Goal: Task Accomplishment & Management: Manage account settings

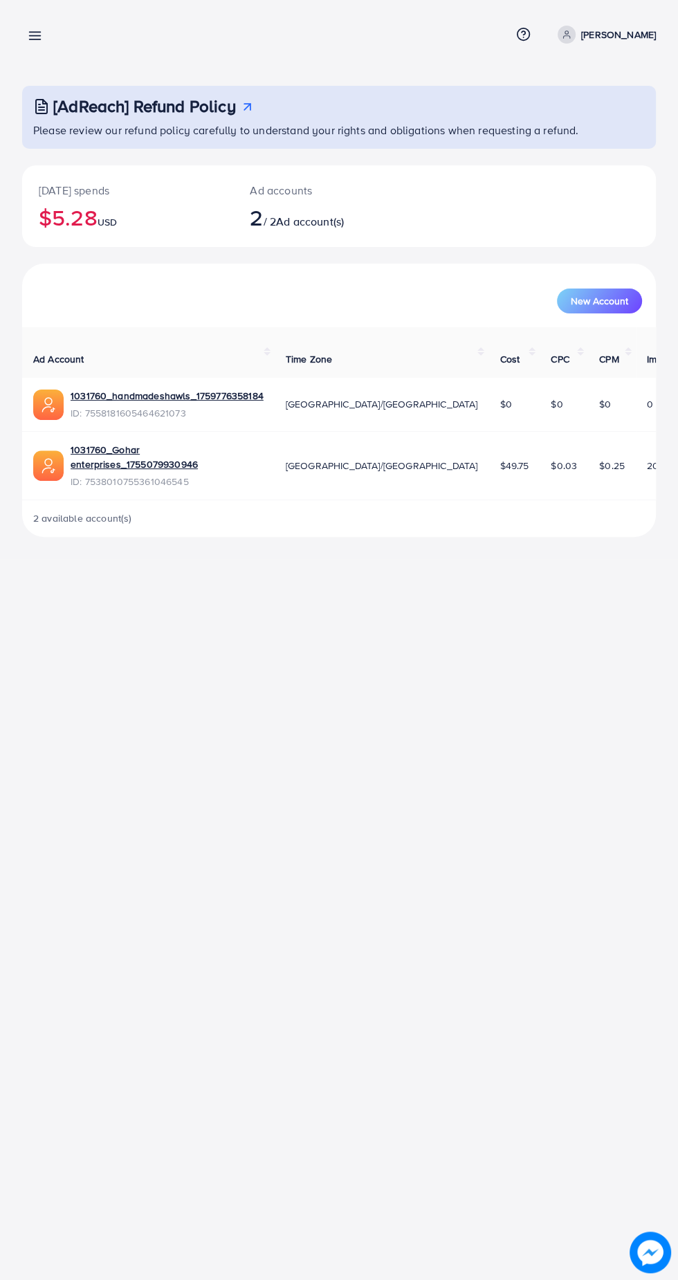
click at [39, 38] on icon at bounding box center [35, 35] width 15 height 15
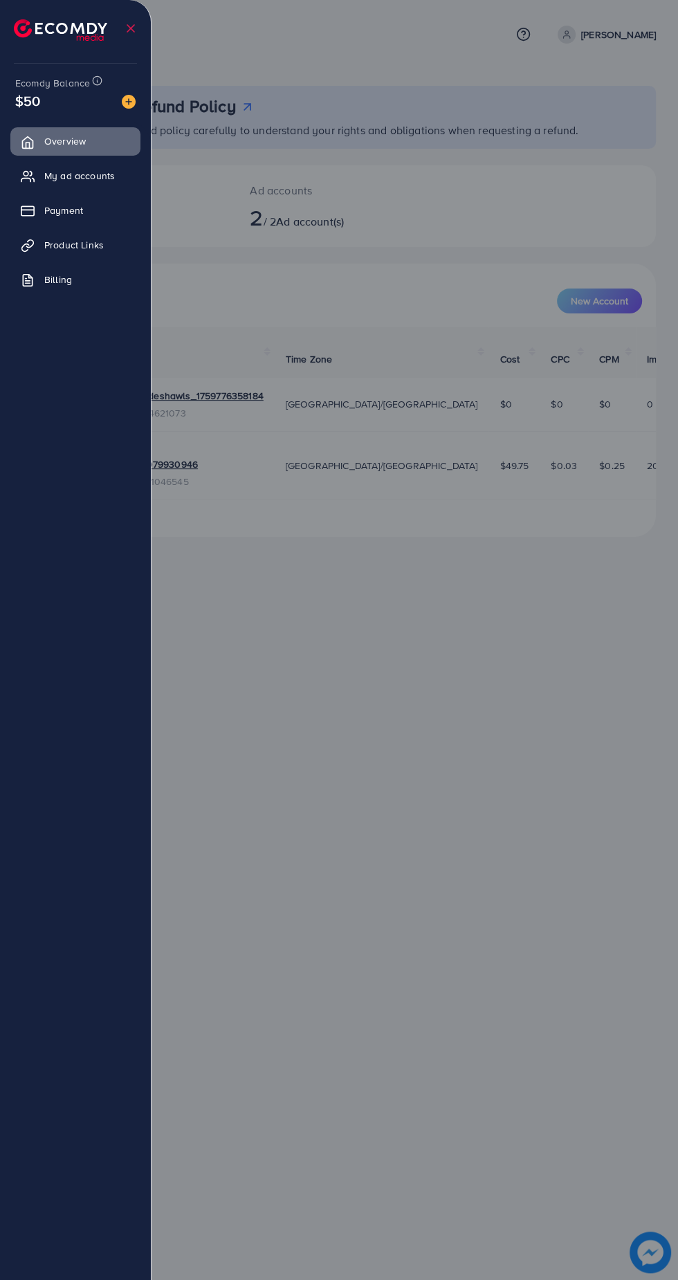
click at [45, 42] on li at bounding box center [66, 28] width 104 height 48
click at [69, 177] on span "My ad accounts" at bounding box center [79, 176] width 71 height 14
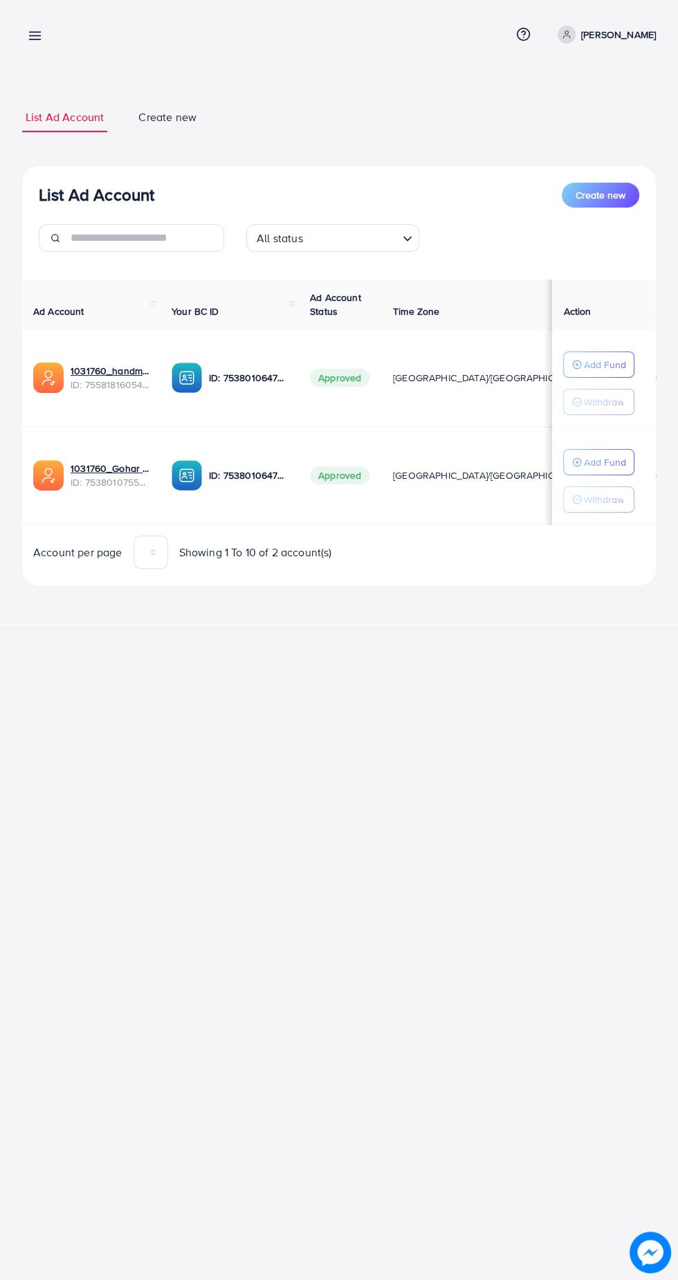
scroll to position [0, 7]
